Goal: Book appointment/travel/reservation

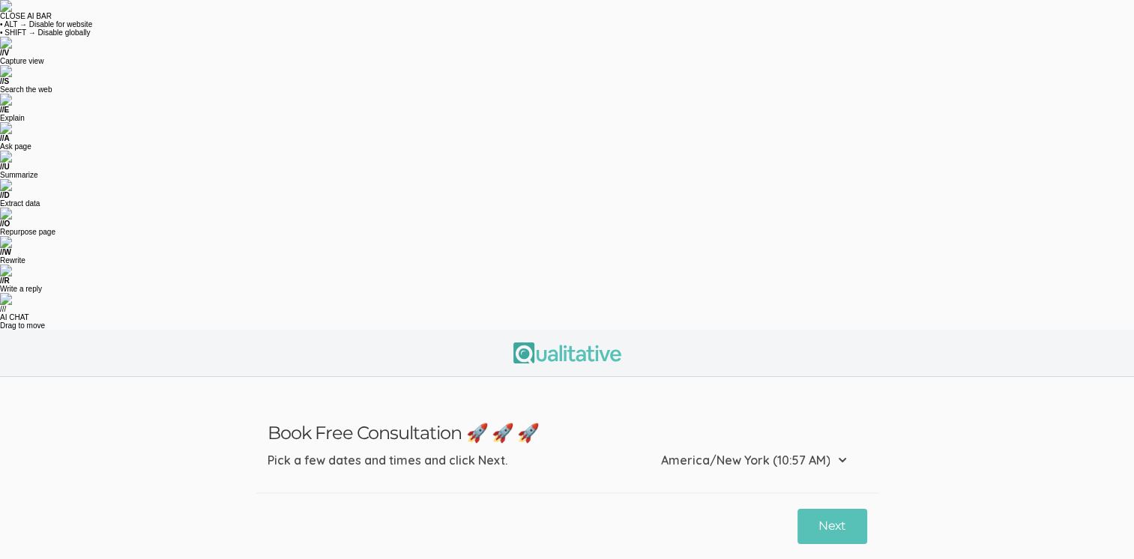
click at [375, 520] on button "3:30 PM" at bounding box center [376, 534] width 67 height 28
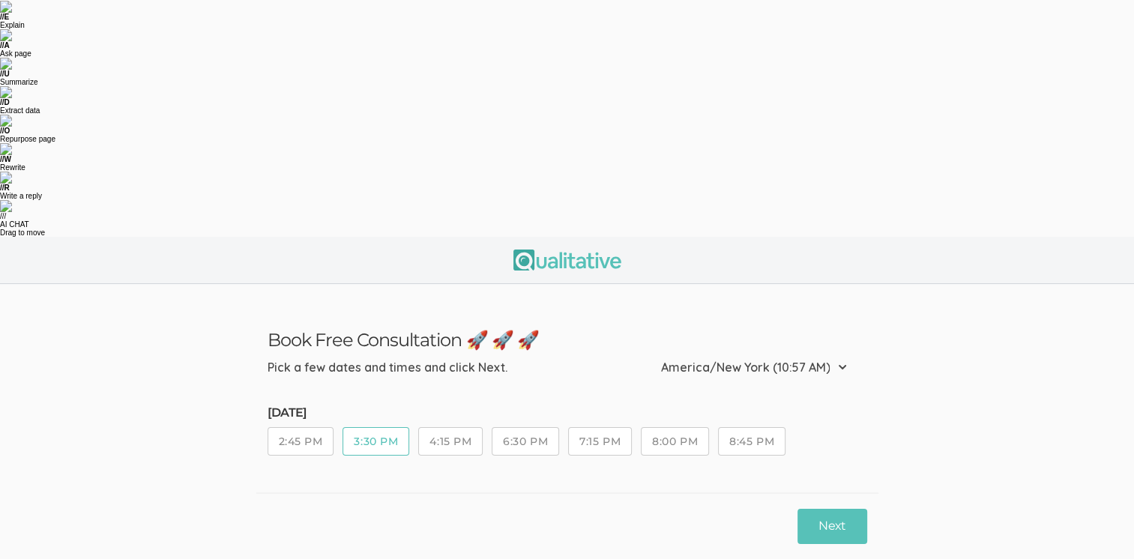
scroll to position [119, 0]
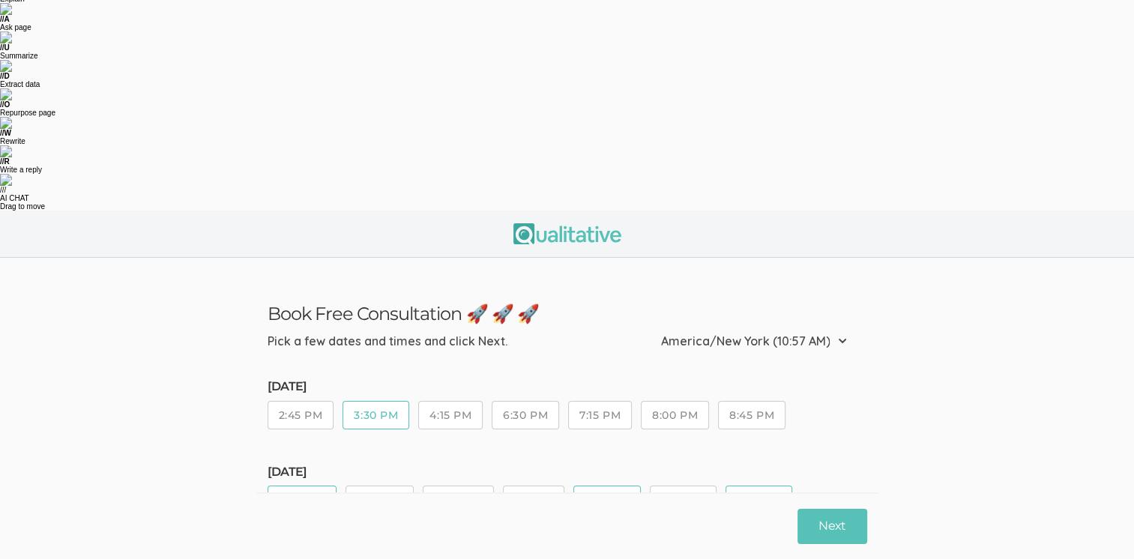
click at [514, 401] on button "6:30 PM" at bounding box center [525, 415] width 67 height 28
click at [455, 401] on button "4:15 PM" at bounding box center [450, 415] width 64 height 28
click at [308, 401] on button "2:45 PM" at bounding box center [301, 415] width 67 height 28
click at [373, 486] on button "11:45 AM" at bounding box center [380, 500] width 68 height 28
click at [460, 486] on button "12:30 PM" at bounding box center [458, 500] width 70 height 28
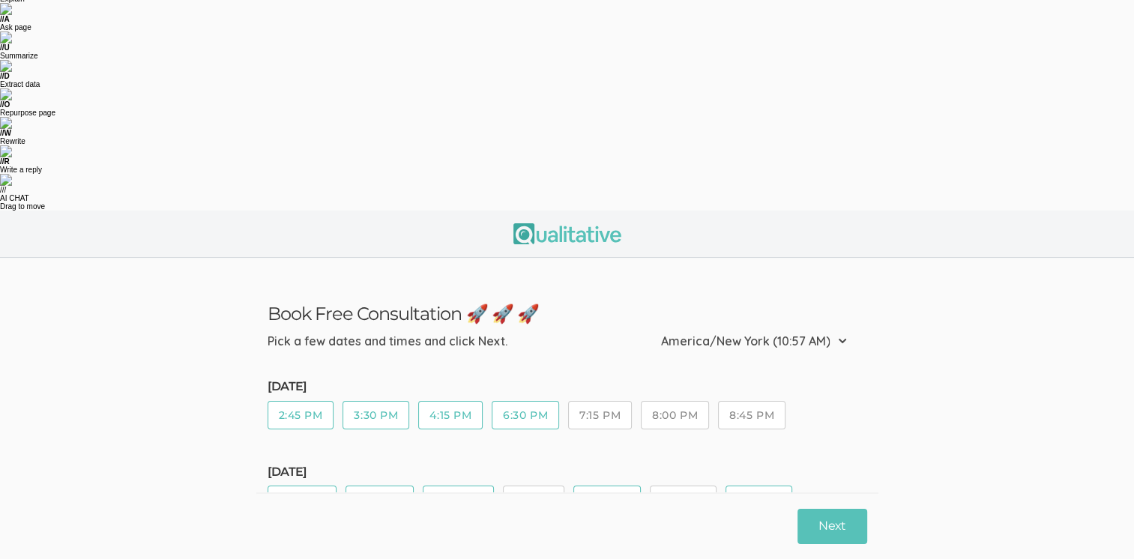
click at [526, 486] on button "1:15 PM" at bounding box center [533, 500] width 61 height 28
drag, startPoint x: 679, startPoint y: 172, endPoint x: 540, endPoint y: 194, distance: 141.2
click at [663, 486] on button "2:45 PM" at bounding box center [683, 500] width 67 height 28
drag, startPoint x: 284, startPoint y: 217, endPoint x: 316, endPoint y: 218, distance: 31.5
click at [285, 528] on button "4:15 PM" at bounding box center [300, 542] width 64 height 28
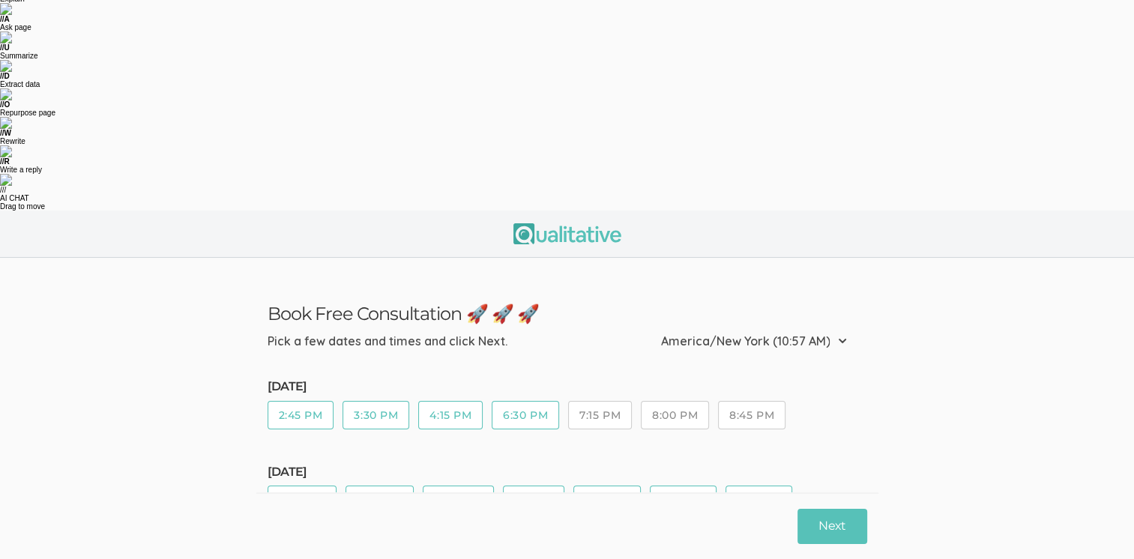
drag, startPoint x: 361, startPoint y: 219, endPoint x: 397, endPoint y: 217, distance: 35.3
click at [367, 528] on button "5:00 PM" at bounding box center [373, 542] width 67 height 28
click at [438, 528] on button "5:45 PM" at bounding box center [450, 542] width 67 height 28
click at [526, 528] on button "6:30 PM" at bounding box center [526, 542] width 67 height 28
click at [588, 528] on button "7:15 PM" at bounding box center [601, 542] width 64 height 28
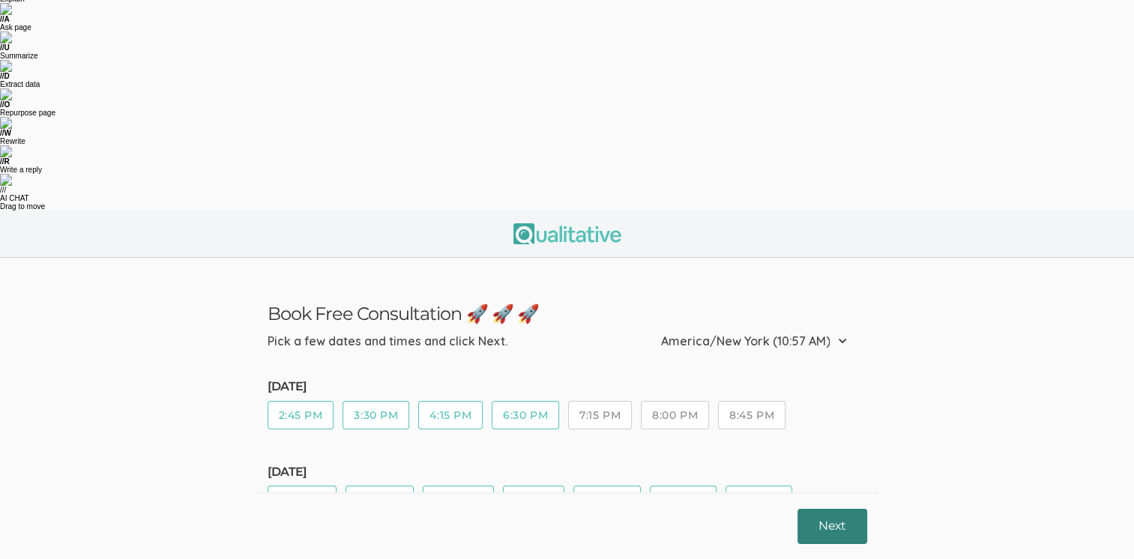
click at [819, 526] on button "Next" at bounding box center [832, 526] width 69 height 35
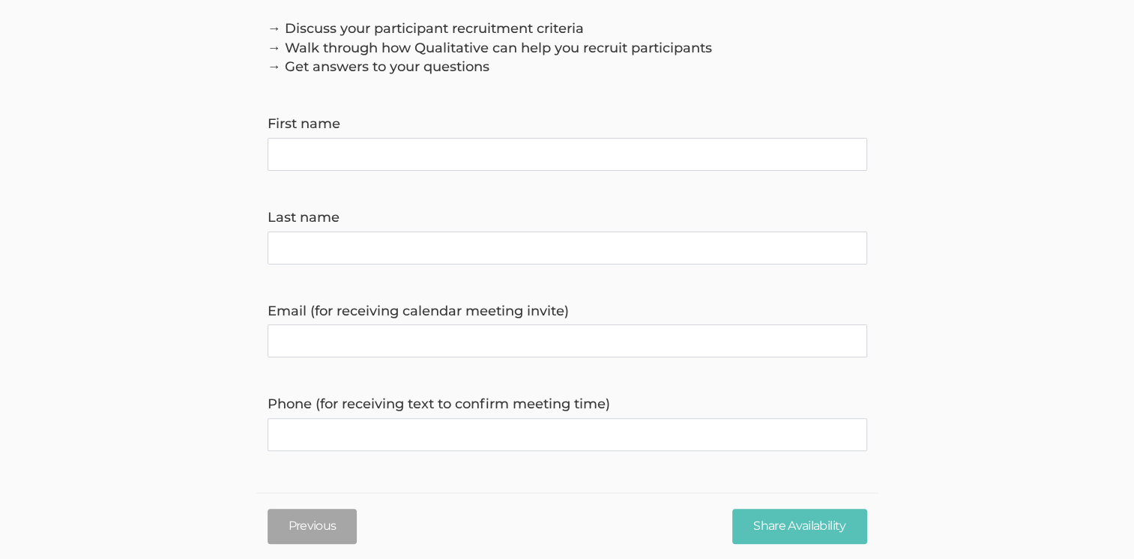
scroll to position [375, 0]
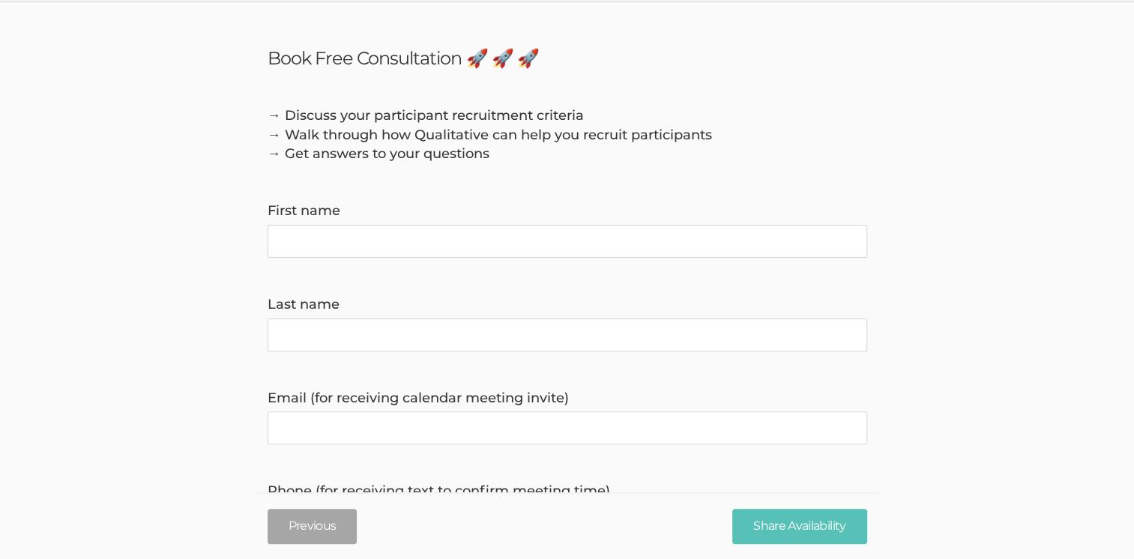
select select "1"
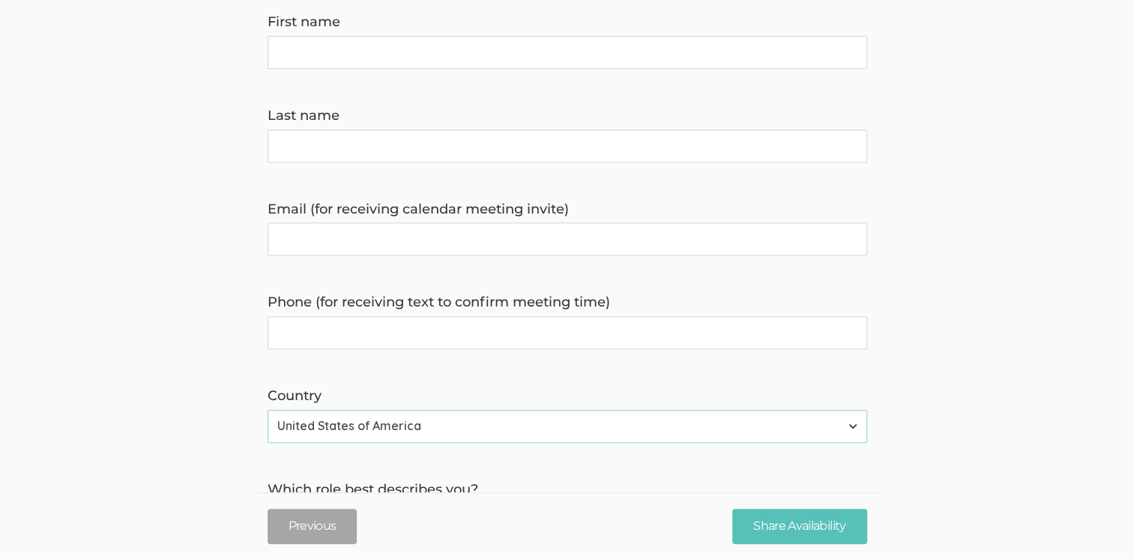
scroll to position [571, 0]
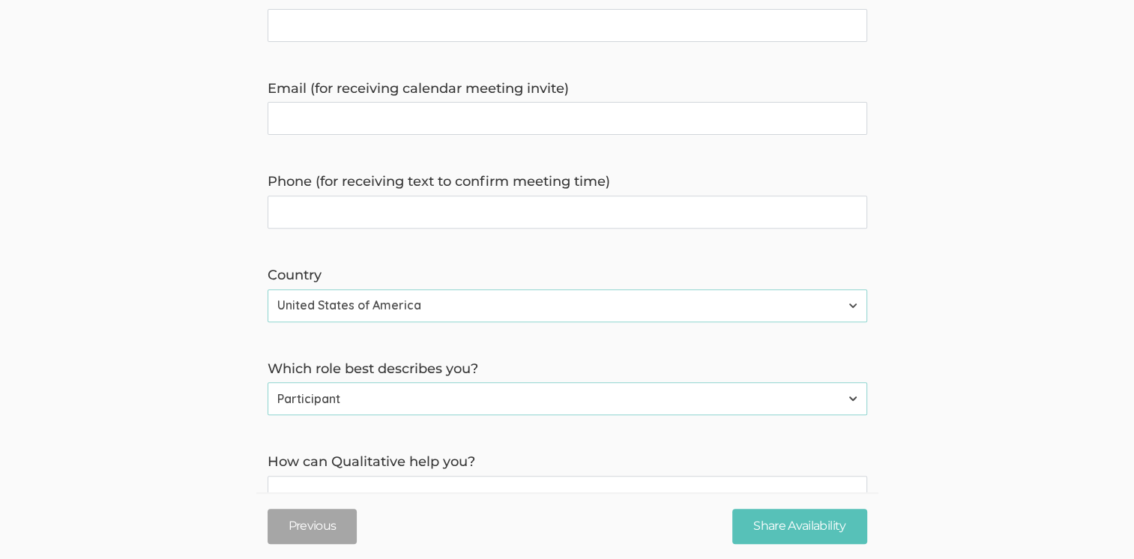
click at [310, 476] on you\? "How can Qualitative help you?" at bounding box center [568, 551] width 600 height 150
click at [421, 476] on you\? "Participant Recruitment" at bounding box center [568, 551] width 600 height 150
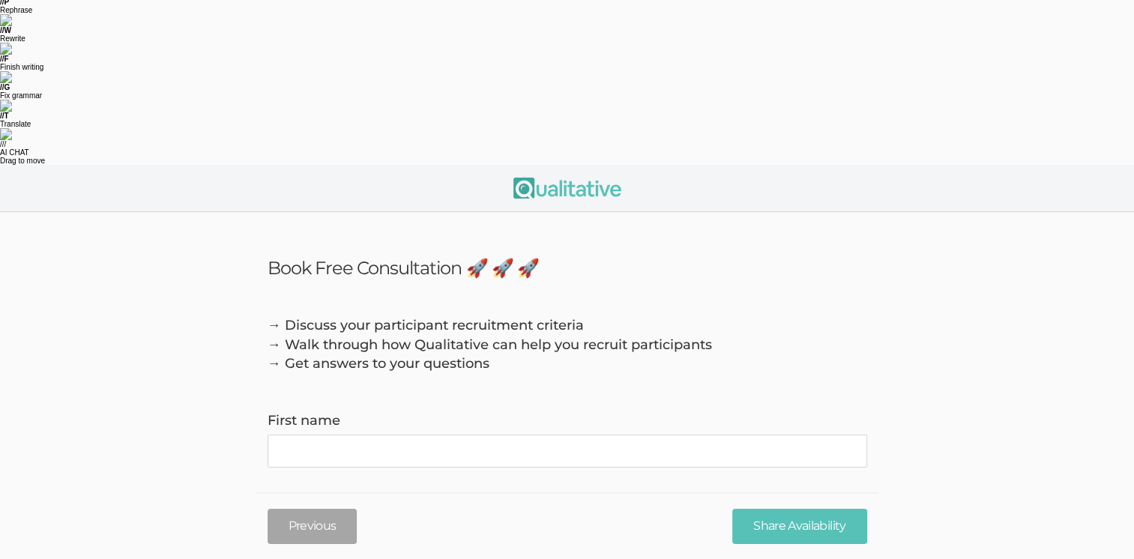
scroll to position [0, 0]
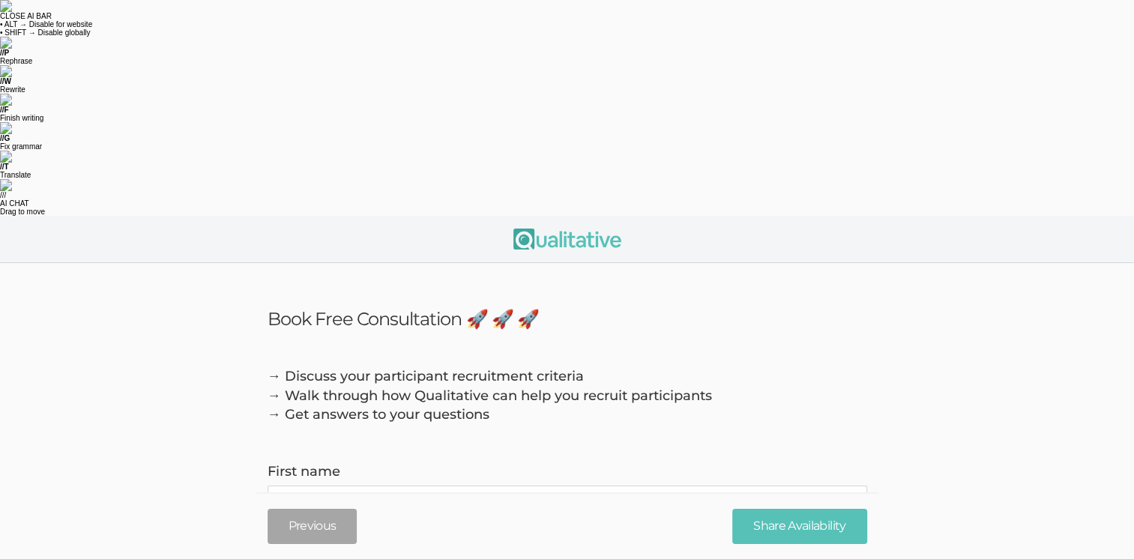
type you\? "Participant Recruitment"
click at [392, 486] on name "First name" at bounding box center [568, 502] width 600 height 33
type name "Claire"
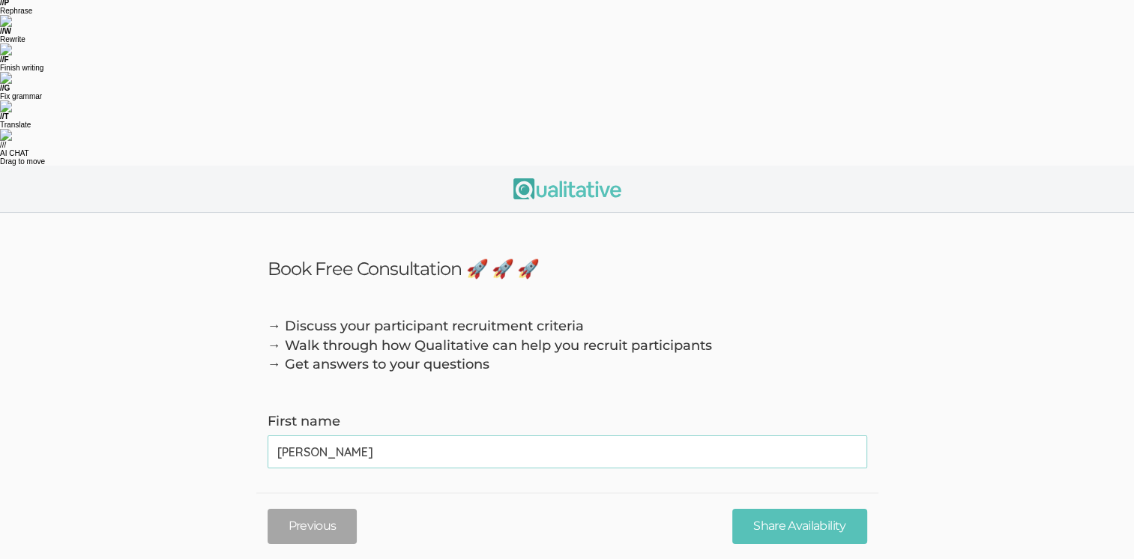
scroll to position [150, 0]
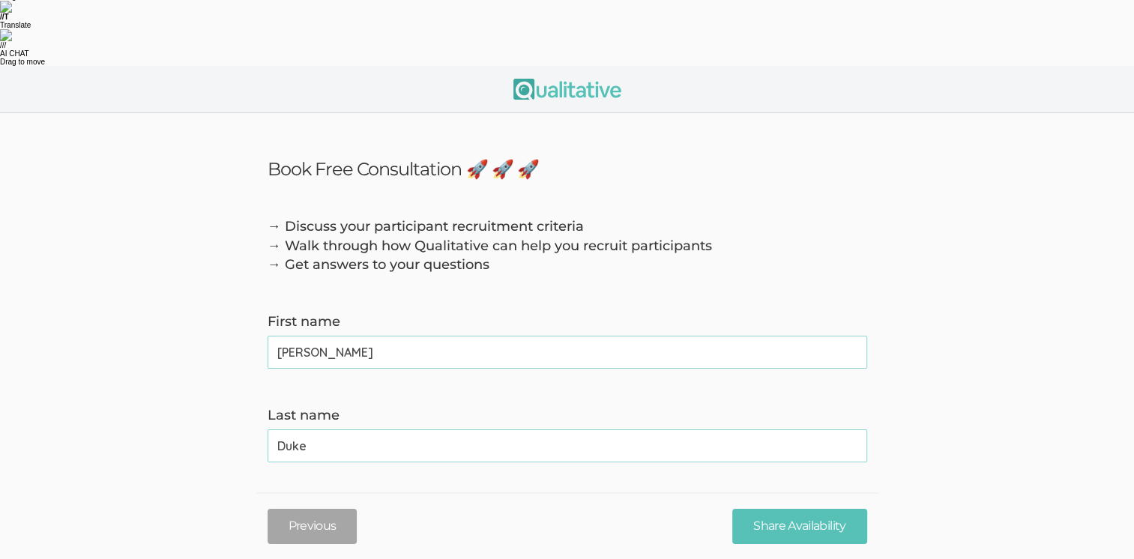
type name "Duke"
click at [289, 523] on invite\) "Email (for receiving calendar meeting invite)" at bounding box center [568, 539] width 600 height 33
paste invite\) "cvduke01@indianatech.net"
type invite\) "cvduke01@indianatech.net"
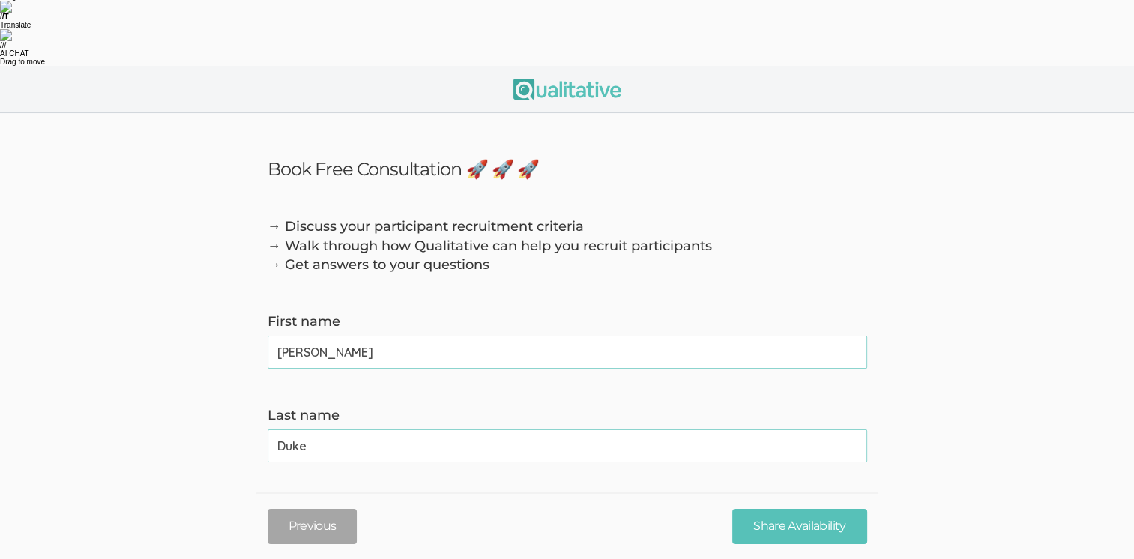
drag, startPoint x: 295, startPoint y: 418, endPoint x: 334, endPoint y: 434, distance: 42.0
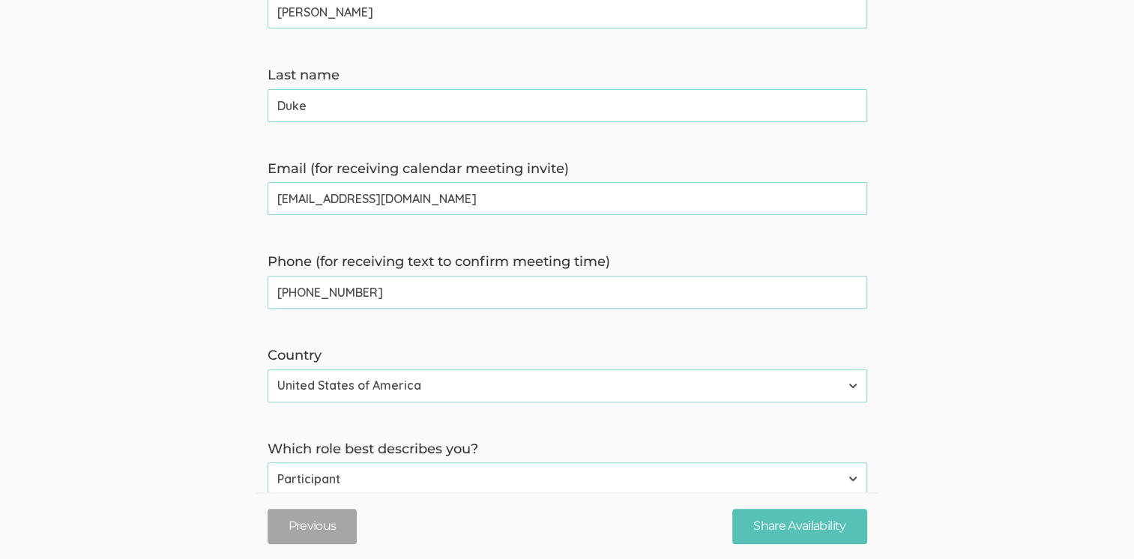
scroll to position [571, 0]
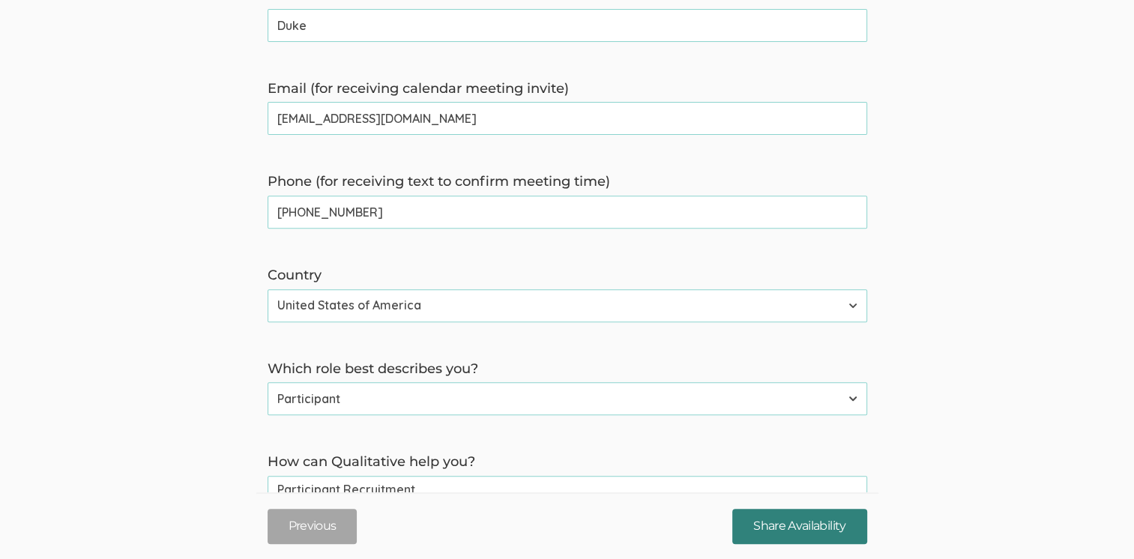
type time\) "732-470-4962"
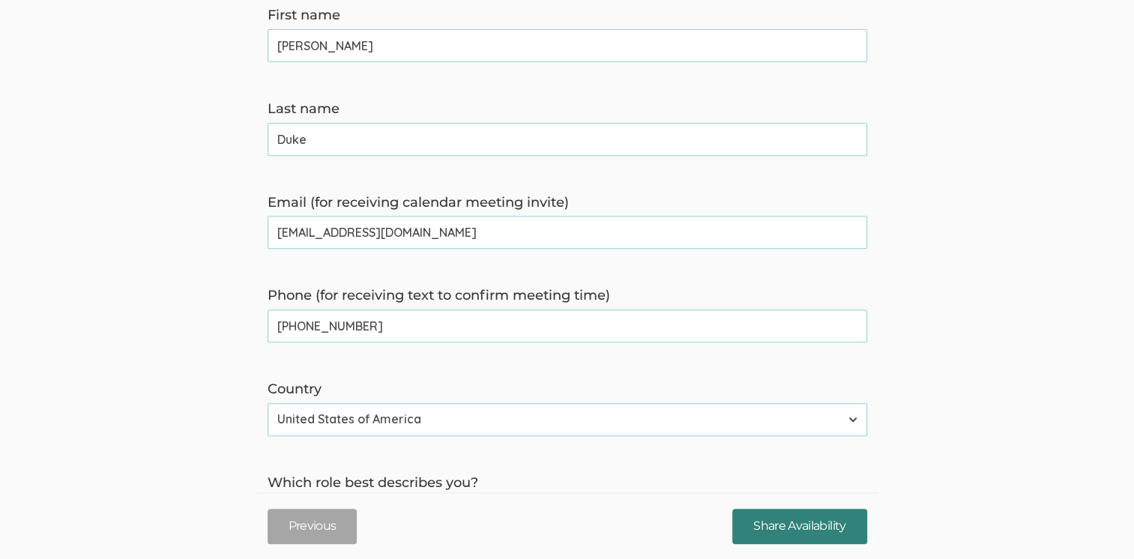
click at [803, 528] on input "Share Availability" at bounding box center [799, 526] width 134 height 35
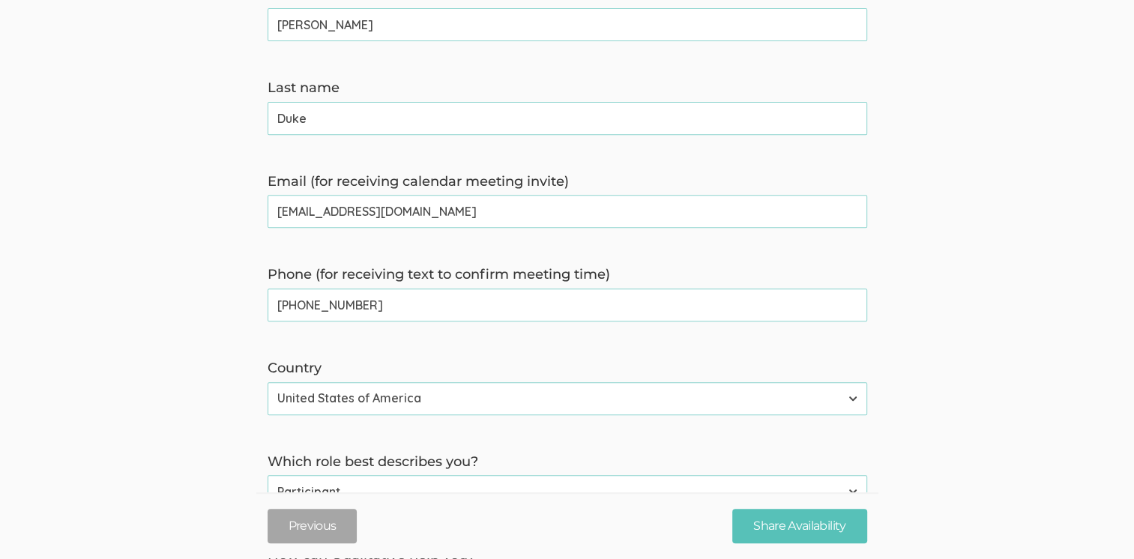
checkbox input "true"
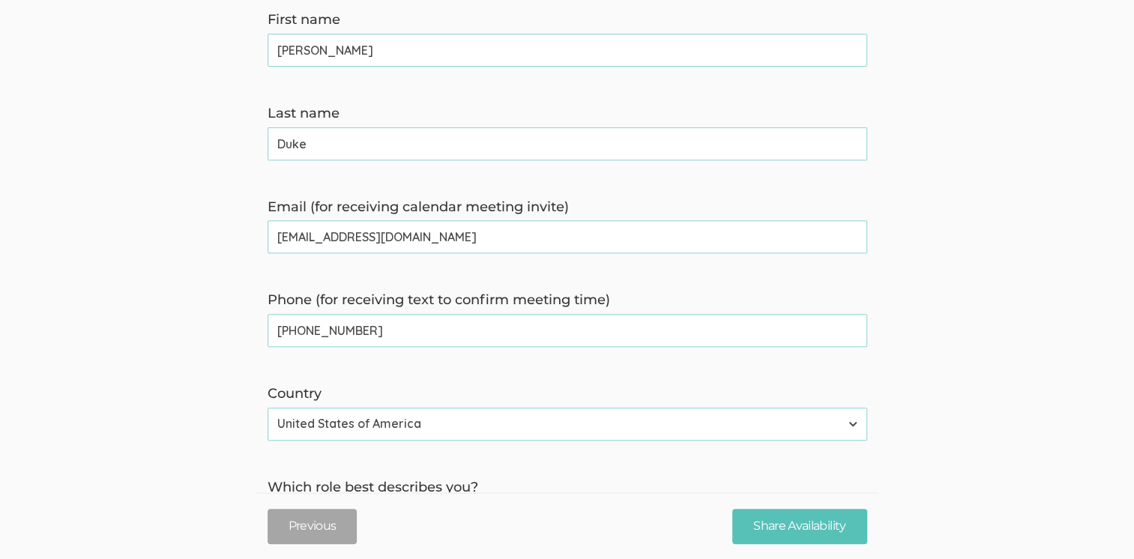
scroll to position [571, 0]
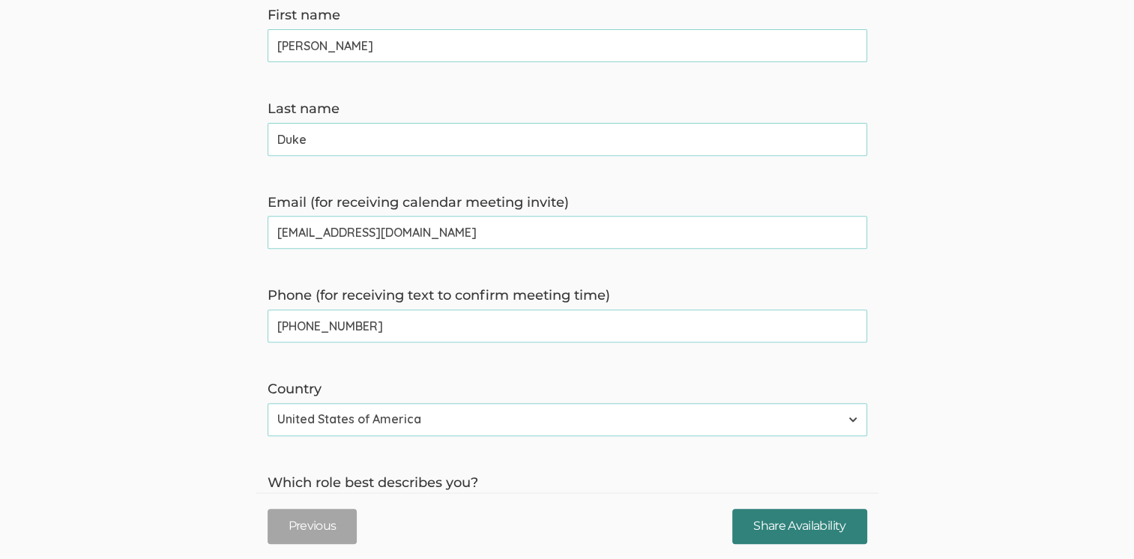
click at [795, 529] on input "Share Availability" at bounding box center [799, 526] width 134 height 35
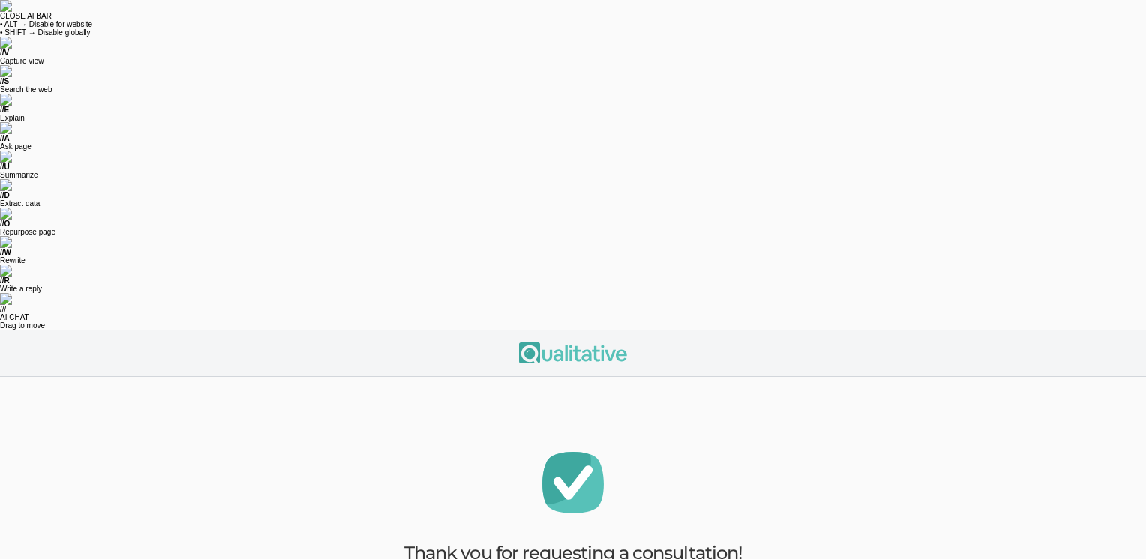
drag, startPoint x: 243, startPoint y: 14, endPoint x: 410, endPoint y: 6, distance: 167.4
click at [406, 330] on div at bounding box center [573, 353] width 1146 height 47
